Goal: Find specific page/section: Find specific page/section

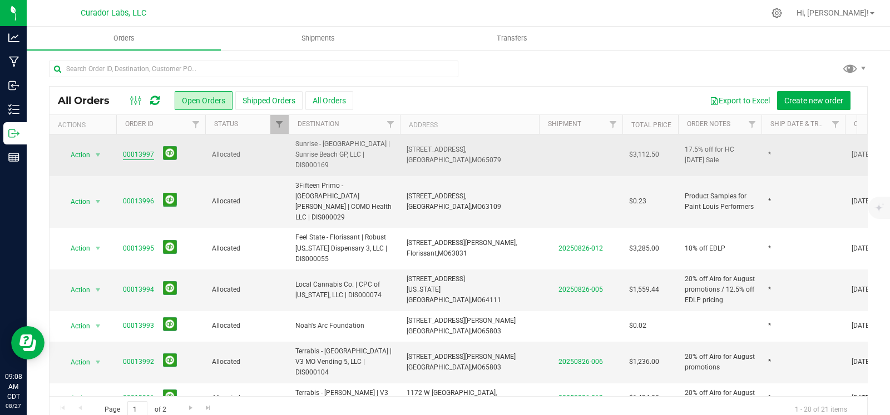
click at [146, 150] on link "00013997" at bounding box center [138, 155] width 31 height 11
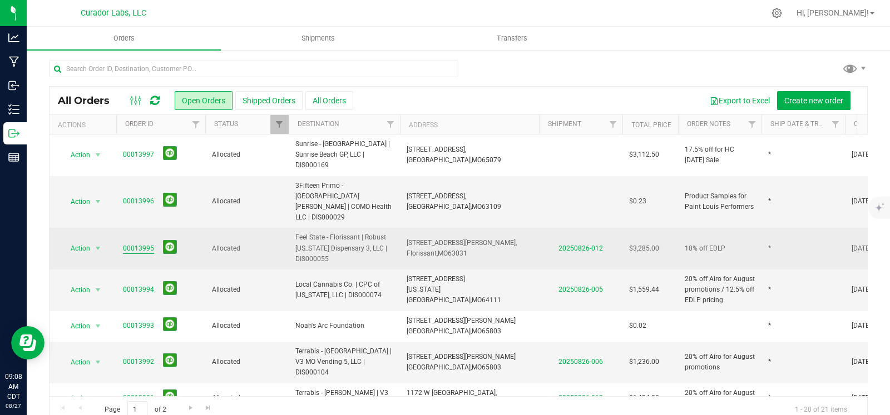
click at [128, 244] on link "00013995" at bounding box center [138, 249] width 31 height 11
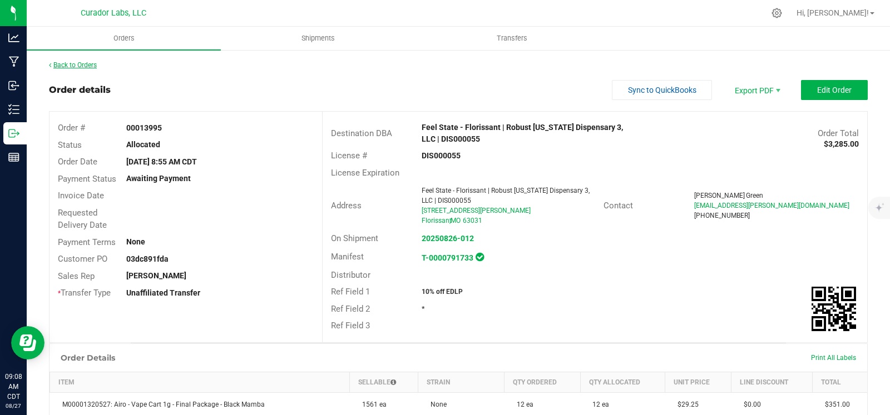
click at [92, 62] on link "Back to Orders" at bounding box center [73, 65] width 48 height 8
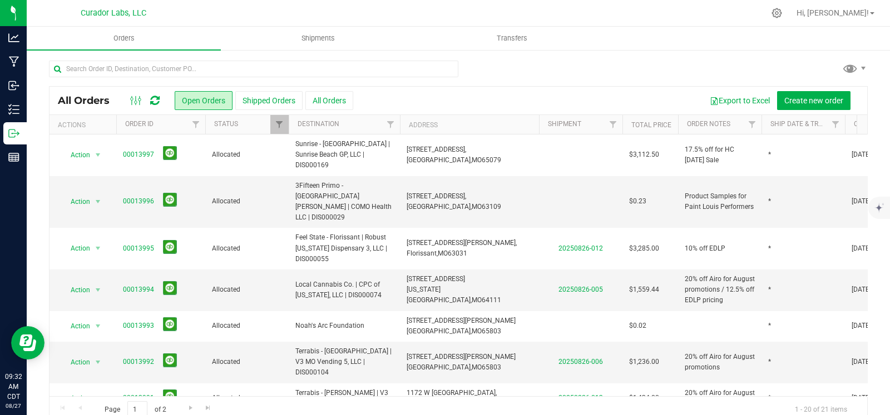
click at [596, 127] on th "Shipment" at bounding box center [580, 124] width 83 height 19
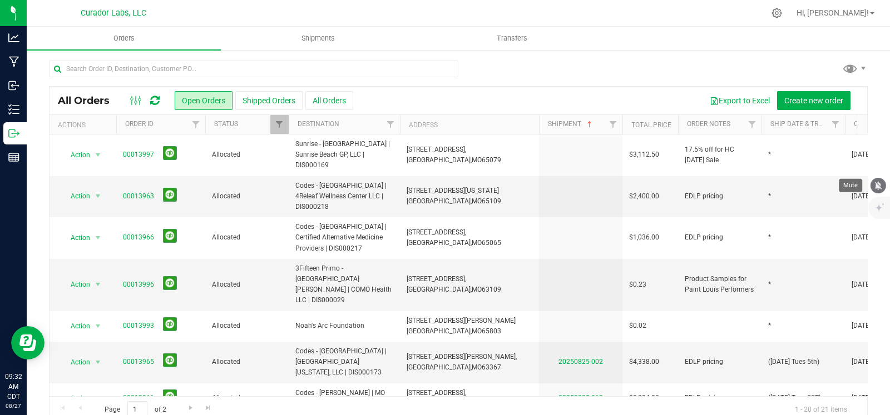
click at [879, 185] on icon "mute" at bounding box center [878, 186] width 10 height 10
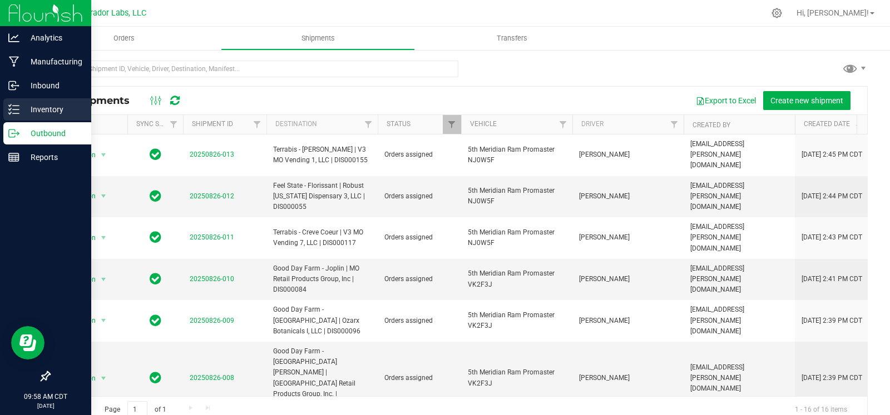
scroll to position [314, 0]
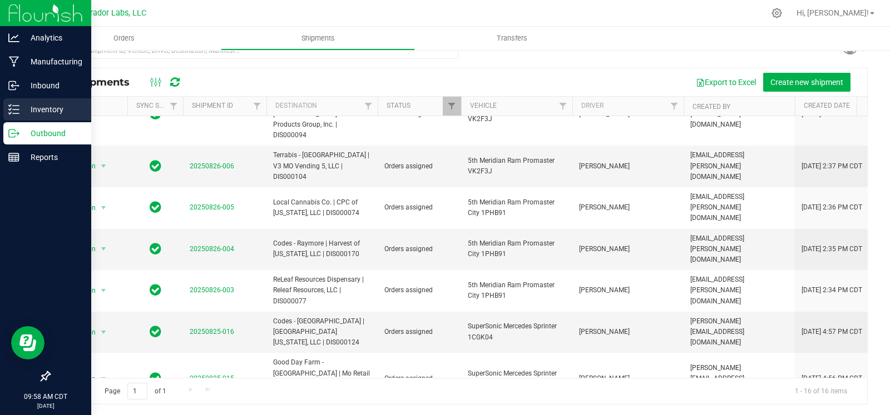
click at [14, 114] on icon at bounding box center [13, 109] width 11 height 11
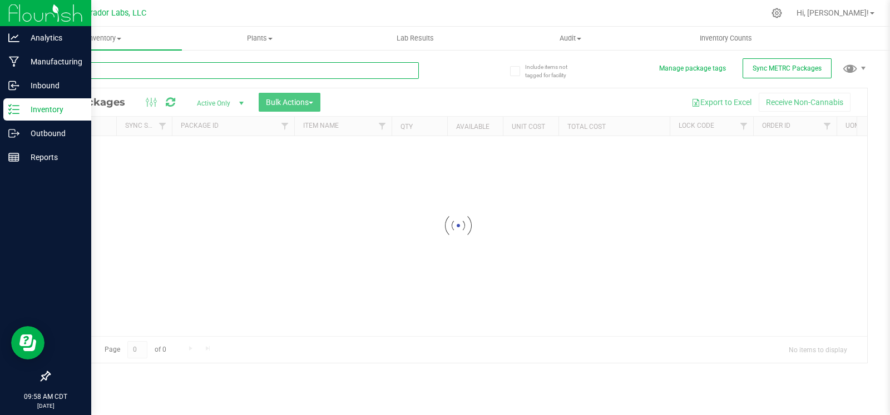
click at [235, 76] on input "text" at bounding box center [234, 70] width 370 height 17
type input "has hole"
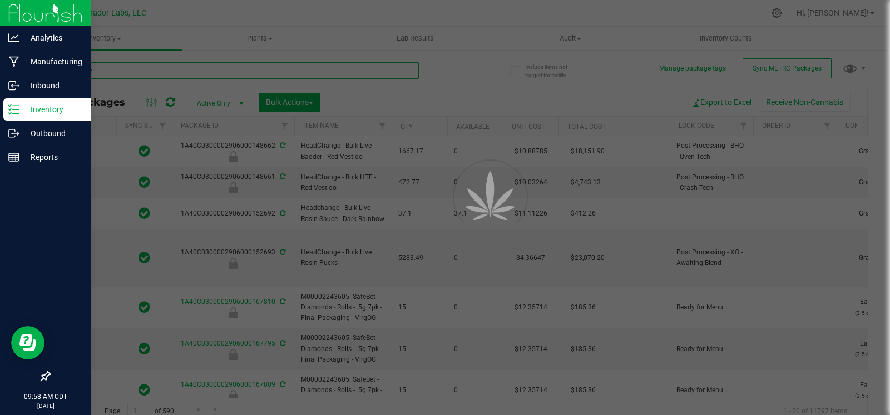
type input "2026-08-27"
type input "2026-08-19"
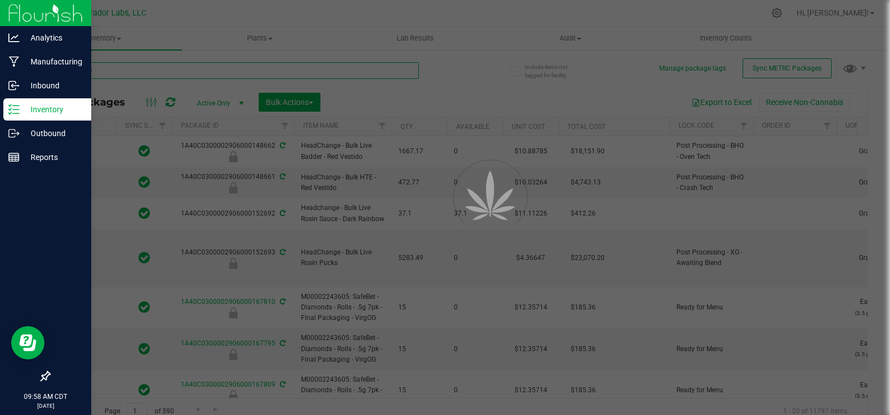
type input "2026-08-19"
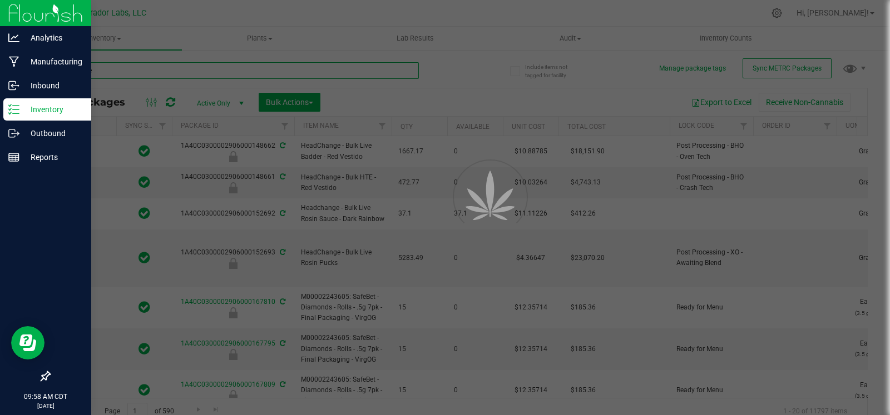
type input "2026-08-19"
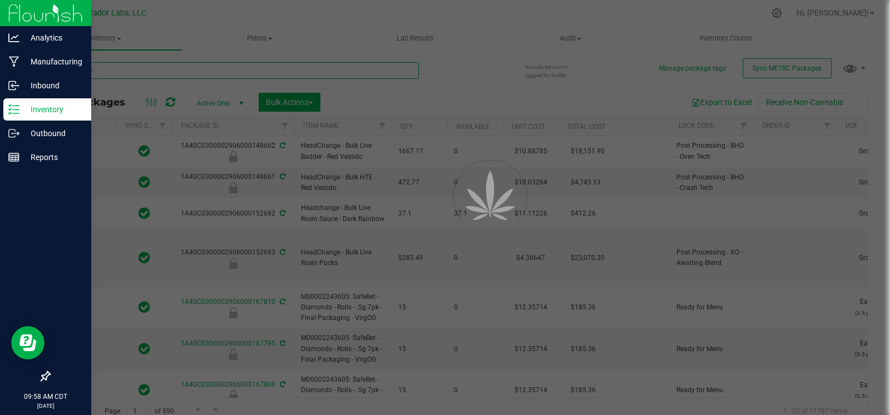
type input "2026-08-19"
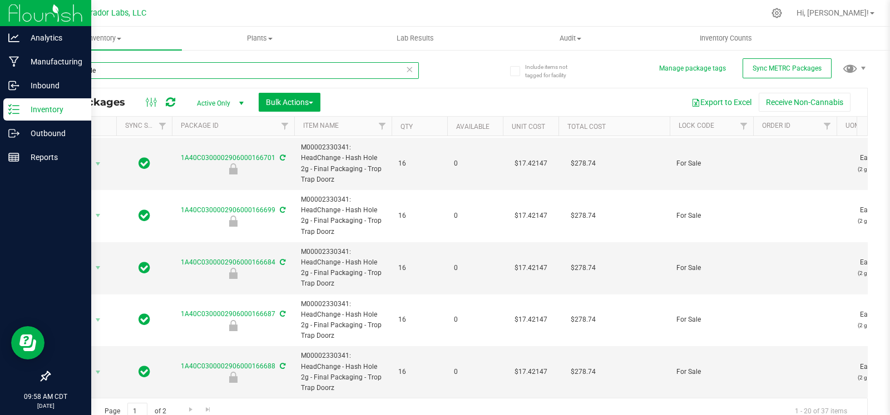
scroll to position [9, 0]
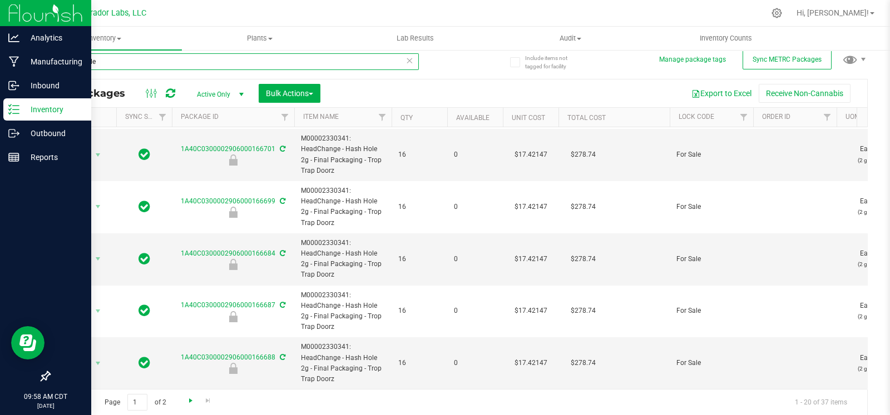
type input "hash hole"
click at [190, 403] on span "Go to the next page" at bounding box center [190, 400] width 9 height 9
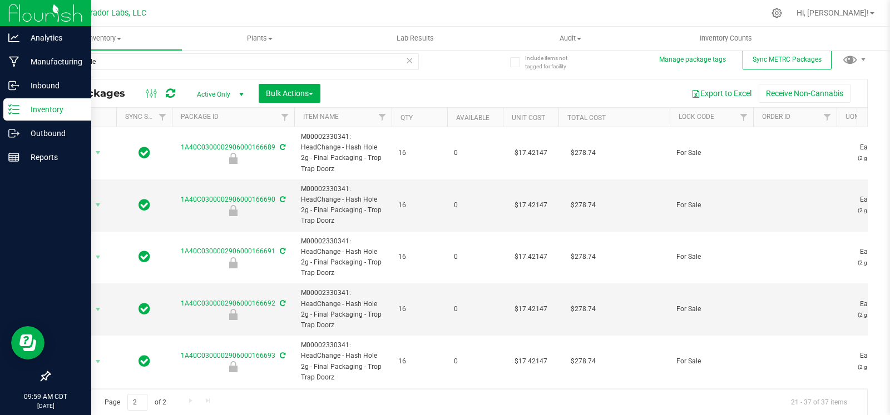
click at [239, 91] on span "select" at bounding box center [241, 94] width 9 height 9
click at [209, 156] on li "All" at bounding box center [217, 161] width 60 height 17
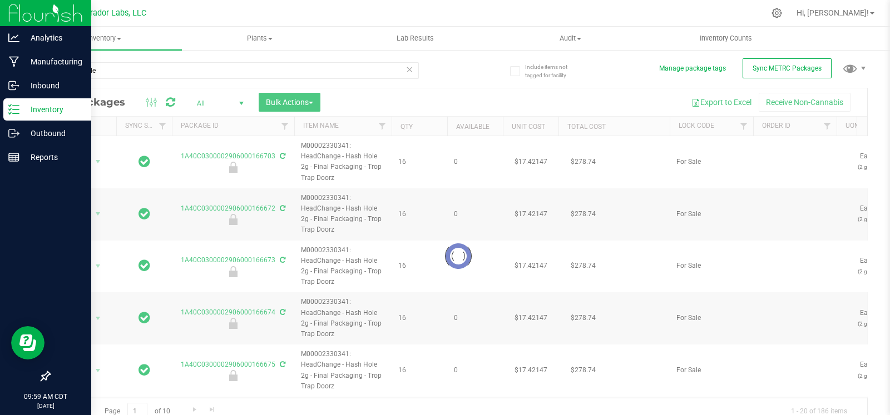
scroll to position [9, 0]
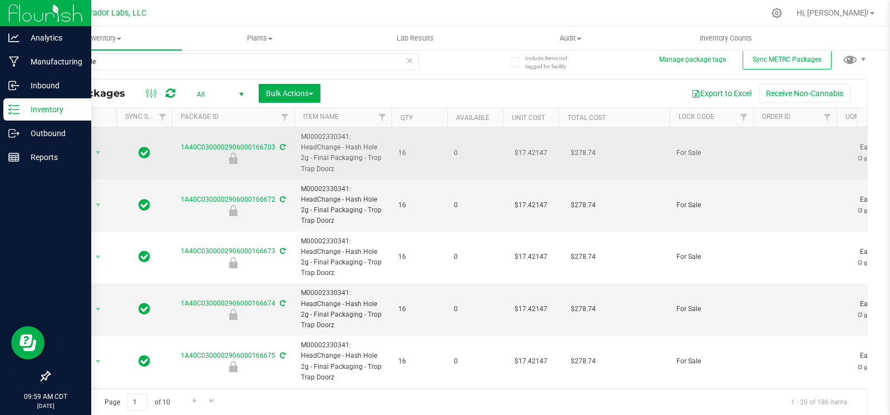
drag, startPoint x: 322, startPoint y: 167, endPoint x: 298, endPoint y: 137, distance: 38.7
click at [298, 137] on td "M00002330341: HeadChange - Hash Hole 2g - Final Packaging - Trop Trap Doorz" at bounding box center [342, 153] width 97 height 52
copy span "M00002330341: HeadChange - Hash Hole 2g - Final Packaging - Trop Trap Doorz"
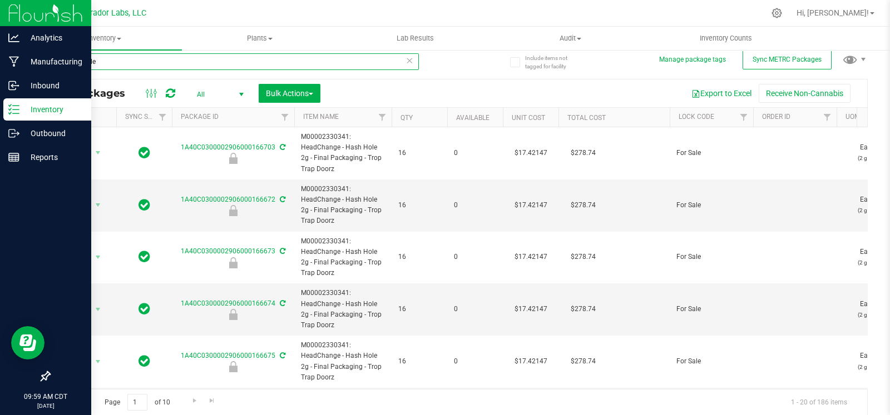
click at [126, 58] on input "hash hole" at bounding box center [234, 61] width 370 height 17
paste input "M00002330341: HeadChange - Hash Hole 2g - Final Packaging - Trop Trap Doorz"
type input "M00002330341: HeadChange - Hash Hole 2g - Final Packaging - Trop Trap Doorz"
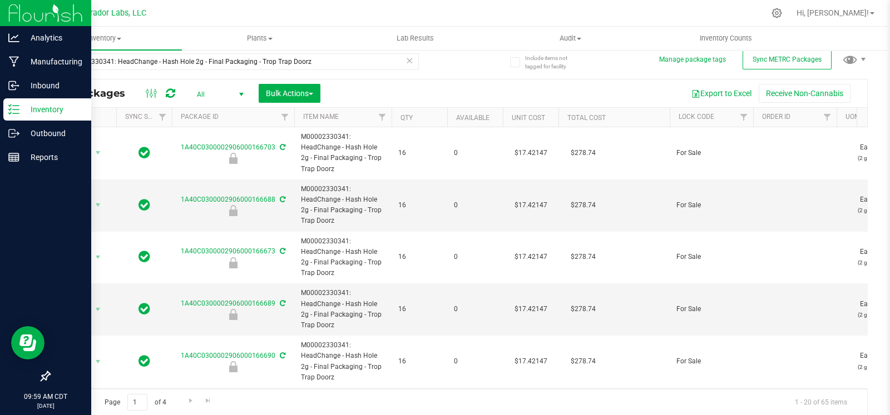
click at [804, 121] on th "Order Id" at bounding box center [794, 117] width 83 height 19
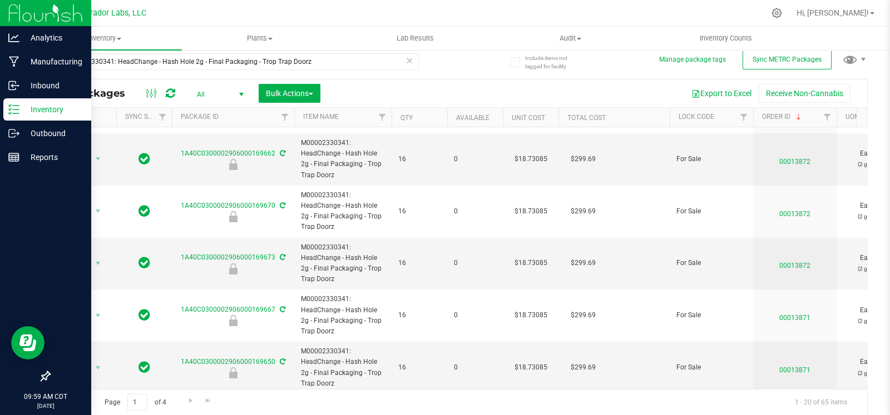
scroll to position [790, 0]
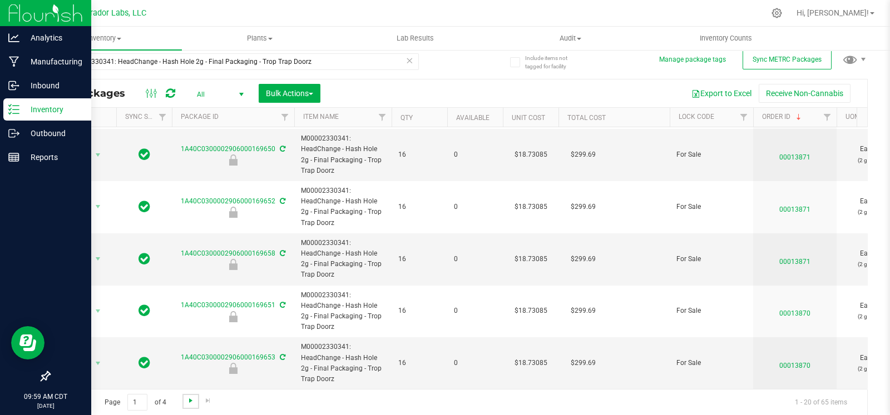
click at [189, 402] on span "Go to the next page" at bounding box center [190, 400] width 9 height 9
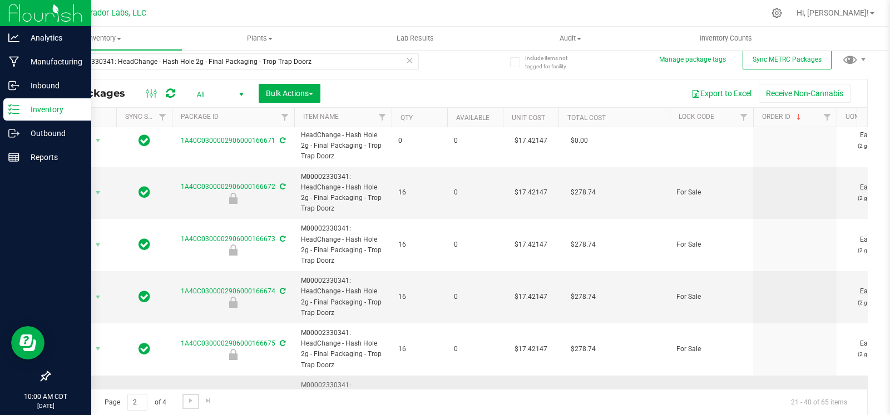
scroll to position [790, 0]
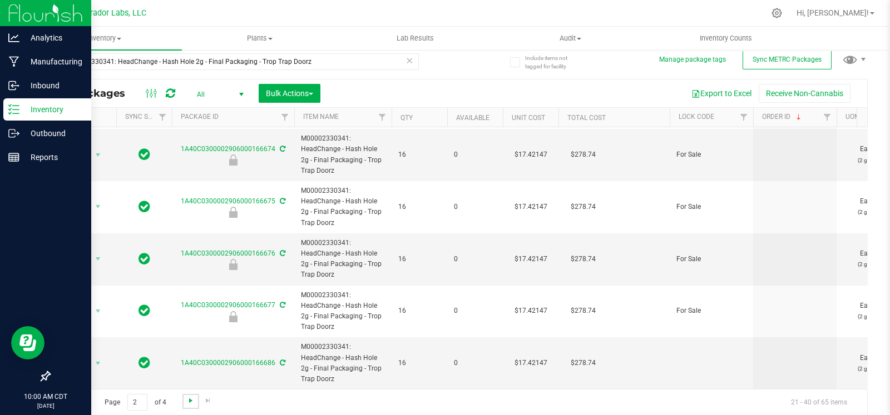
click at [192, 396] on span "Go to the next page" at bounding box center [190, 400] width 9 height 9
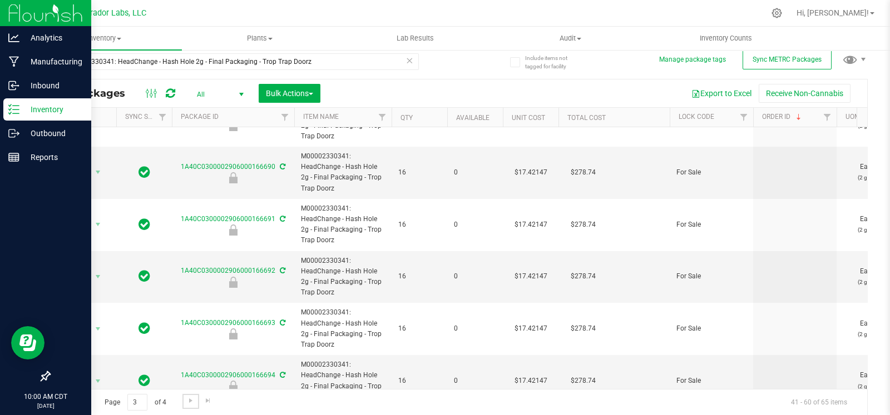
scroll to position [790, 0]
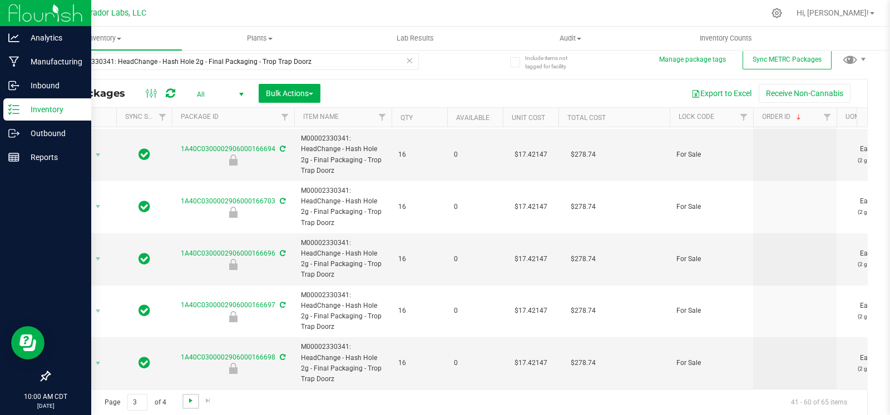
click at [191, 396] on span "Go to the next page" at bounding box center [190, 400] width 9 height 9
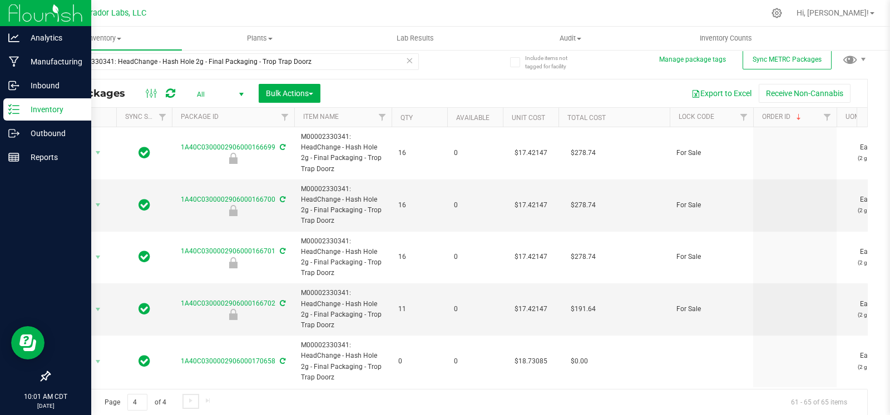
scroll to position [8, 0]
click at [60, 400] on span "Go to the first page" at bounding box center [62, 400] width 9 height 9
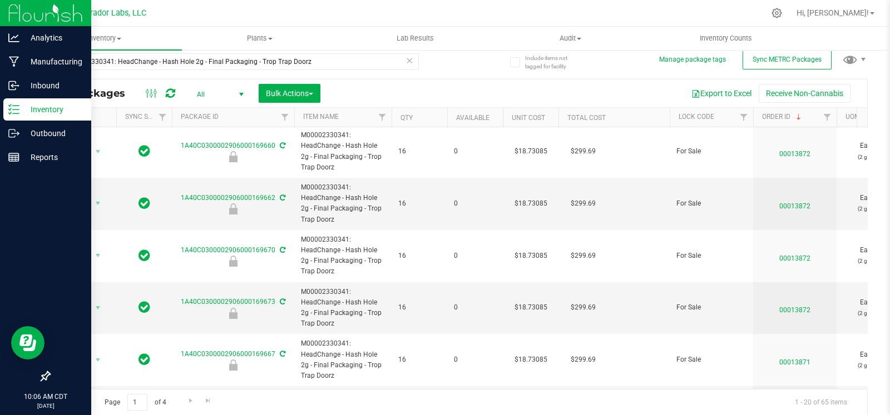
scroll to position [790, 0]
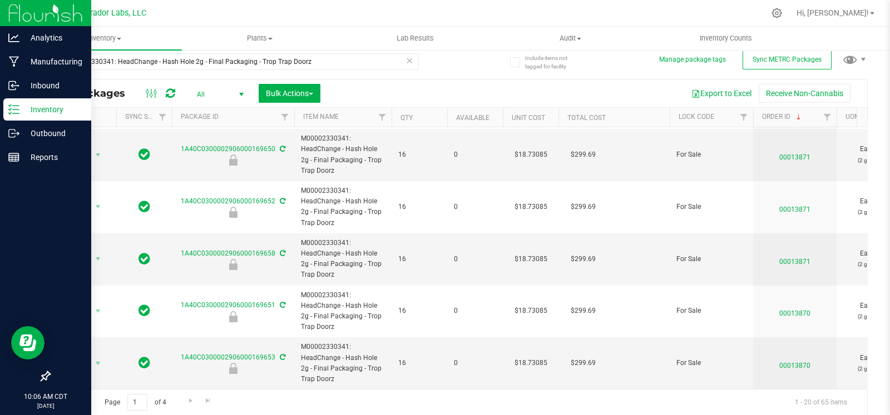
click at [180, 398] on div "Page 1 of 4 1 - 20 of 65 items" at bounding box center [457, 402] width 817 height 27
click at [187, 399] on span "Go to the next page" at bounding box center [190, 400] width 9 height 9
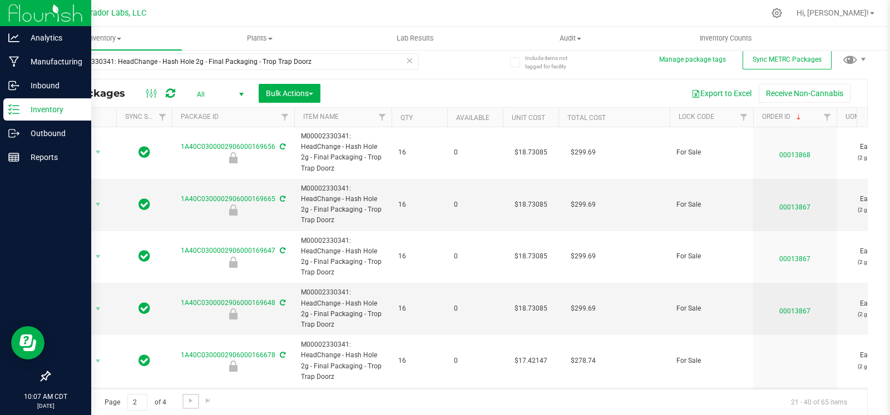
scroll to position [342, 0]
